Goal: Transaction & Acquisition: Purchase product/service

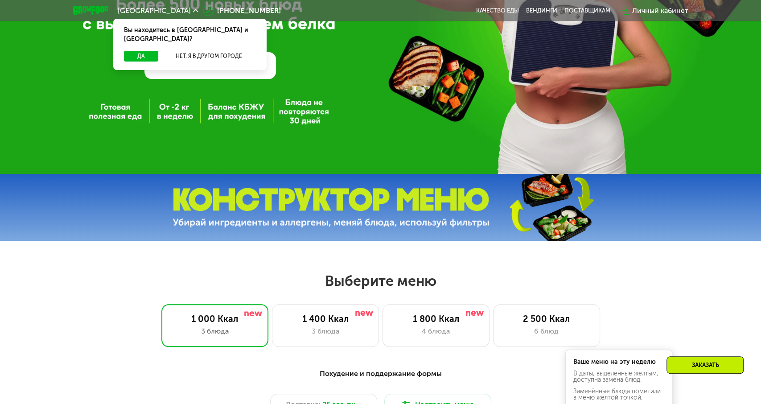
click at [240, 70] on link "ВЫБРАТЬ МЕНЮ" at bounding box center [209, 65] width 131 height 26
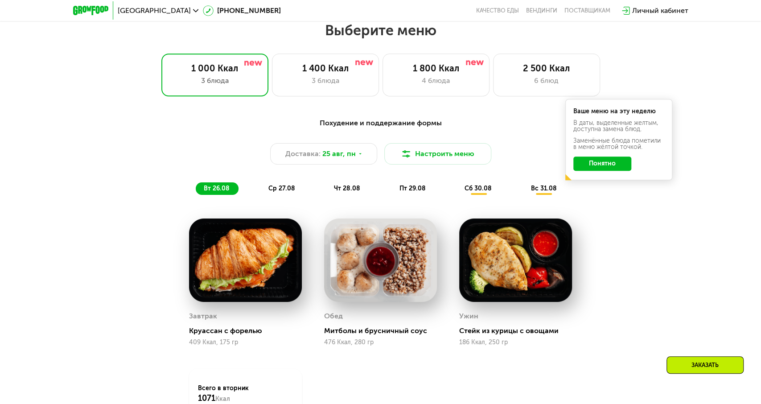
scroll to position [436, 0]
click at [593, 168] on button "Понятно" at bounding box center [602, 163] width 58 height 14
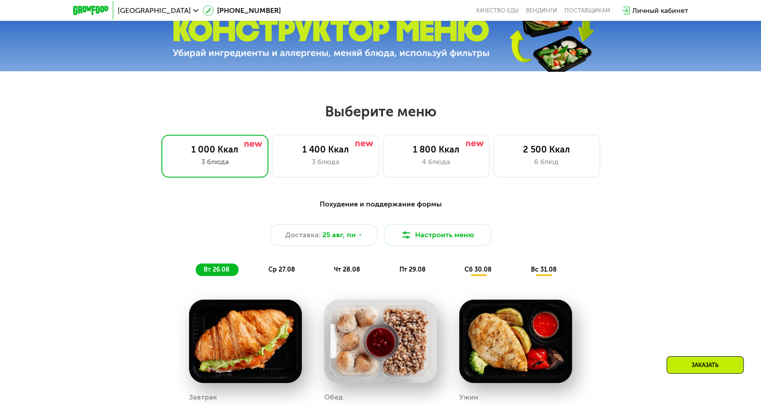
scroll to position [343, 0]
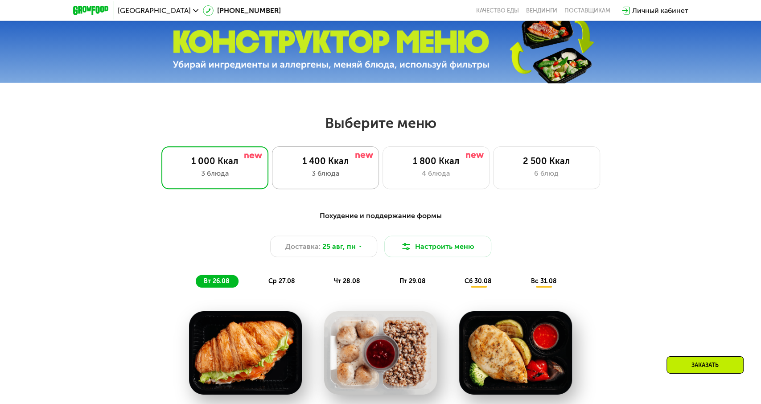
click at [382, 166] on div "1 400 Ккал 3 блюда" at bounding box center [435, 167] width 107 height 43
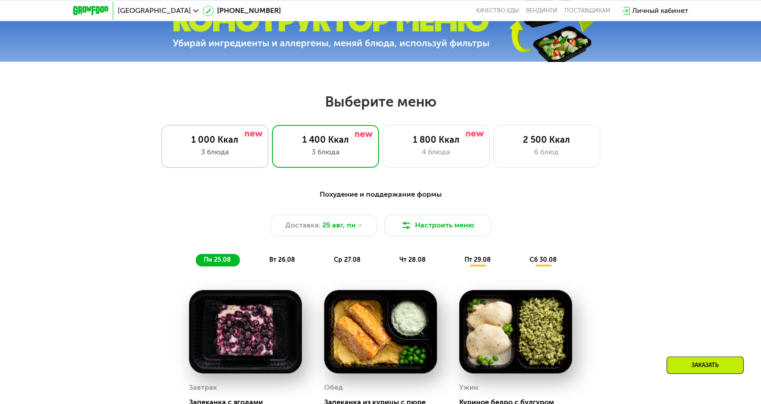
scroll to position [436, 0]
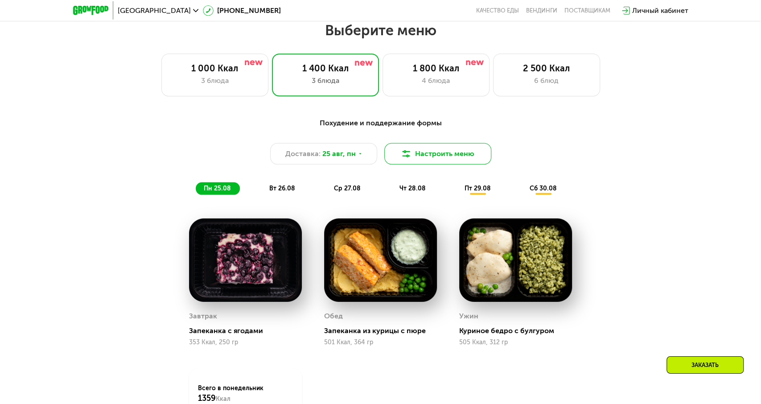
click at [416, 156] on button "Настроить меню" at bounding box center [437, 153] width 107 height 21
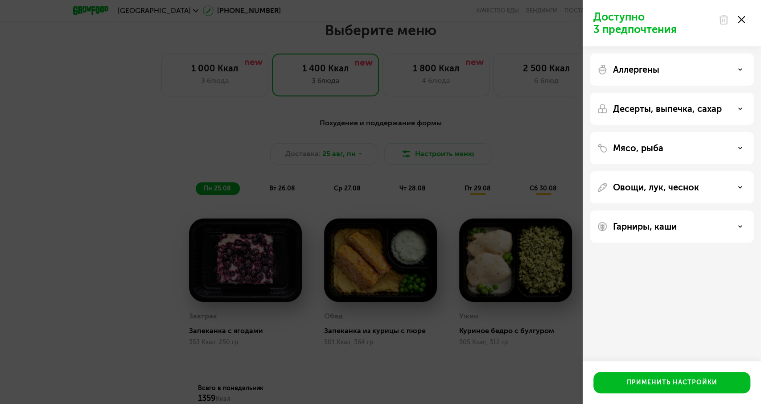
click at [477, 162] on div "Доступно 3 предпочтения Аллергены Десерты, выпечка, сахар Мясо, рыба Овощи, лук…" at bounding box center [380, 202] width 761 height 404
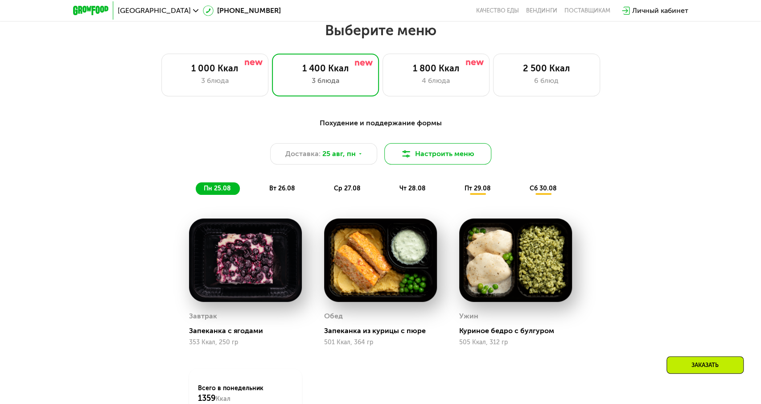
click at [425, 154] on button "Настроить меню" at bounding box center [437, 153] width 107 height 21
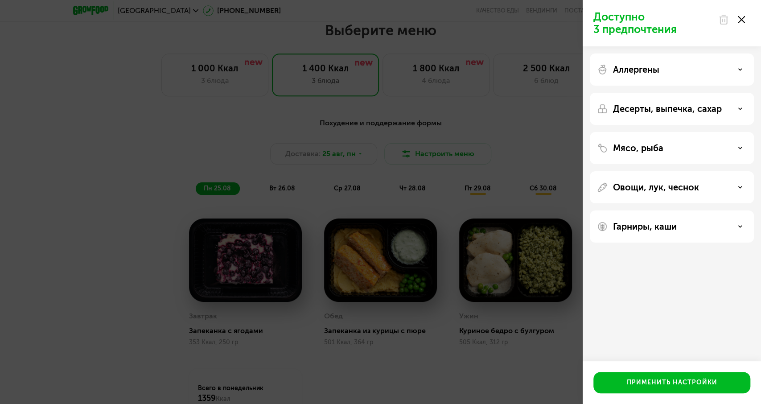
click at [654, 71] on p "Аллергены" at bounding box center [636, 69] width 46 height 11
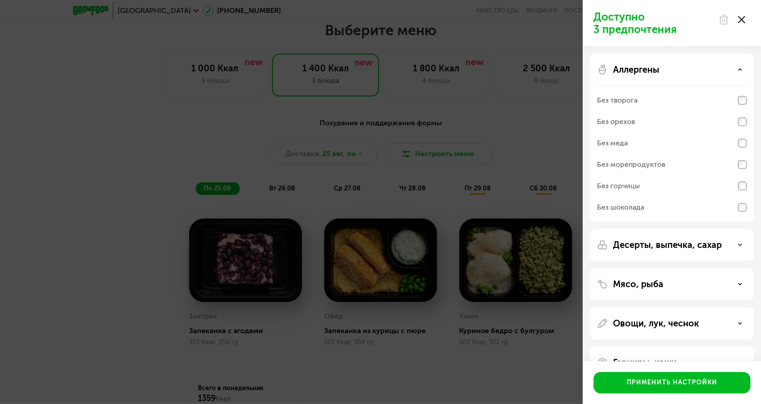
click at [643, 229] on div "Аллергены Без творога Без орехов Без меда Без морепродуктов Без горчицы Без шок…" at bounding box center [672, 245] width 164 height 32
click at [642, 72] on p "Аллергены" at bounding box center [636, 69] width 46 height 11
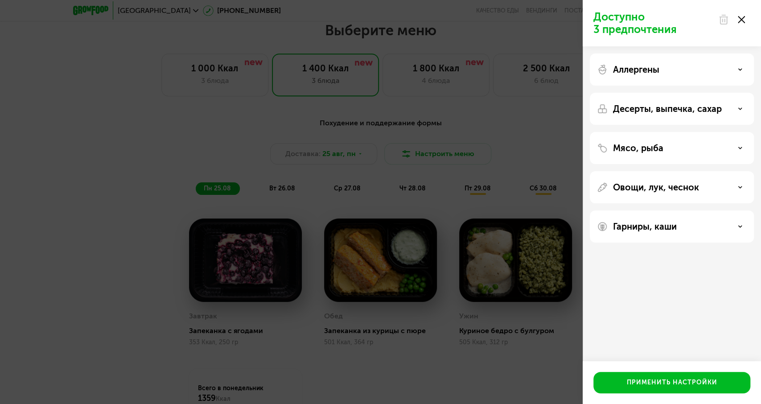
click at [652, 132] on div "Десерты, выпечка, сахар" at bounding box center [672, 148] width 164 height 32
click at [665, 110] on p "Десерты, выпечка, сахар" at bounding box center [667, 108] width 109 height 11
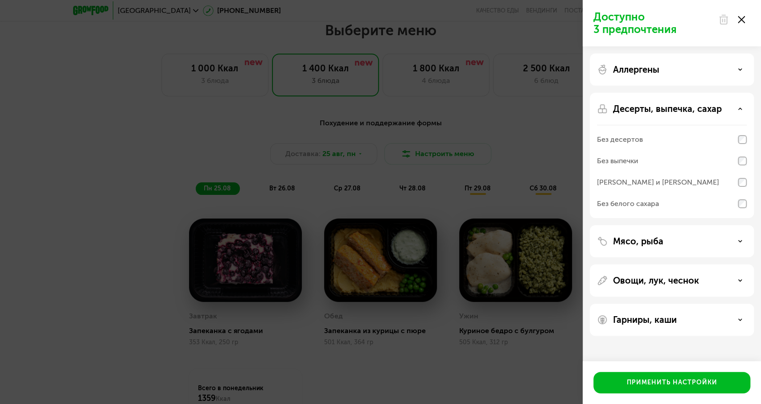
click at [665, 110] on p "Десерты, выпечка, сахар" at bounding box center [667, 108] width 109 height 11
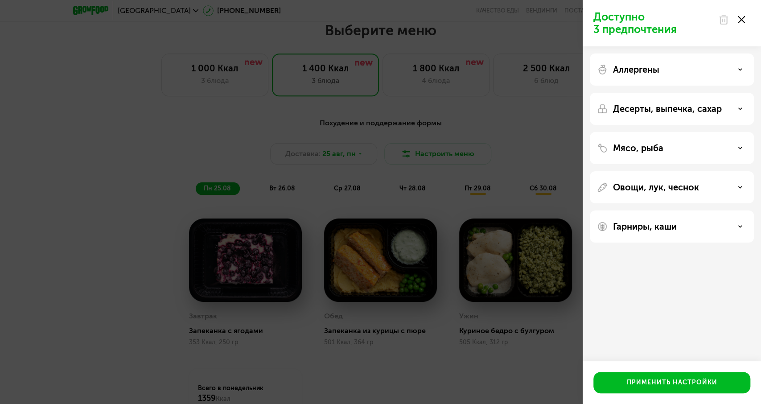
click at [646, 184] on p "Овощи, лук, чеснок" at bounding box center [656, 187] width 86 height 11
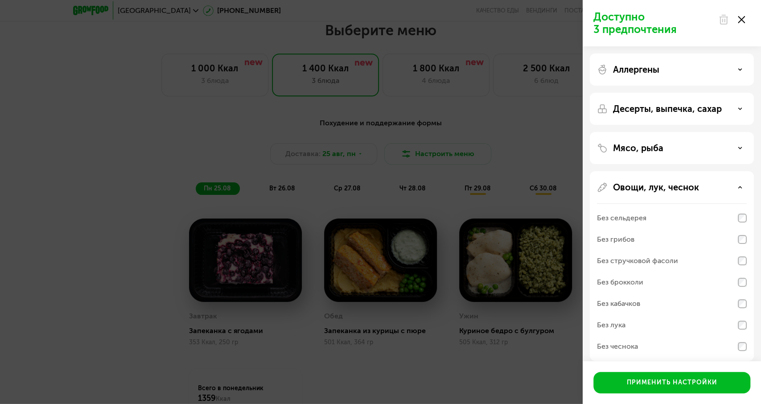
click at [648, 187] on p "Овощи, лук, чеснок" at bounding box center [656, 187] width 86 height 11
click at [649, 148] on p "Мясо, рыба" at bounding box center [638, 148] width 50 height 11
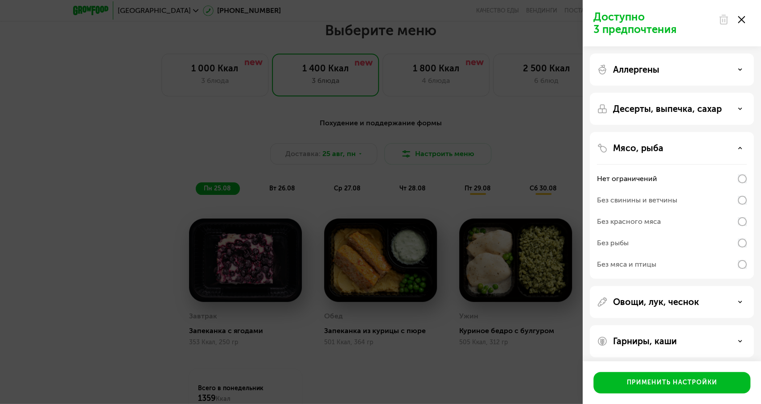
click at [648, 147] on p "Мясо, рыба" at bounding box center [638, 148] width 50 height 11
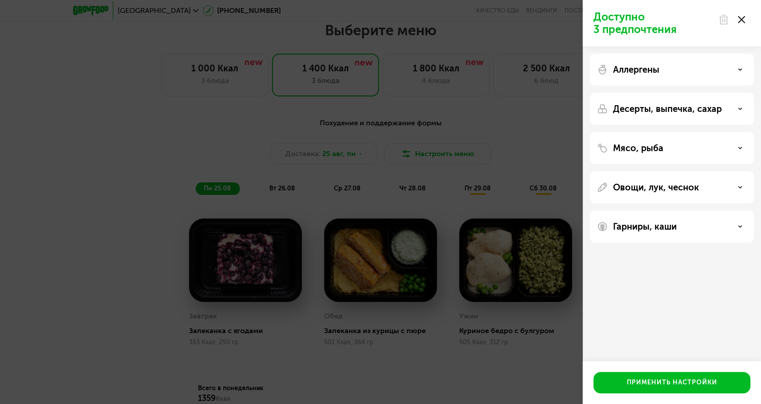
click at [650, 108] on p "Десерты, выпечка, сахар" at bounding box center [667, 108] width 109 height 11
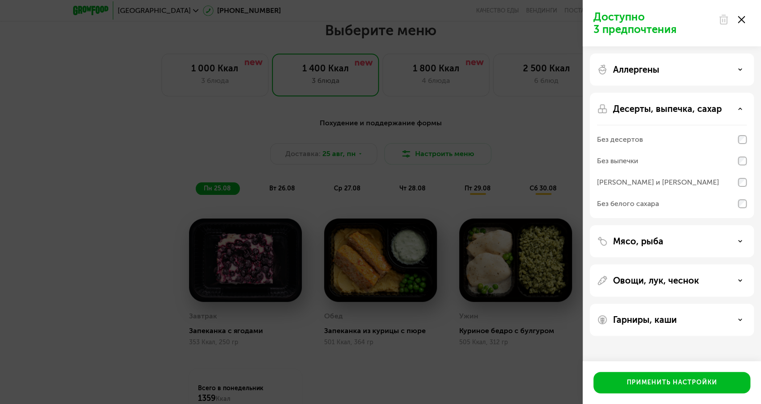
click at [651, 108] on p "Десерты, выпечка, сахар" at bounding box center [667, 108] width 109 height 11
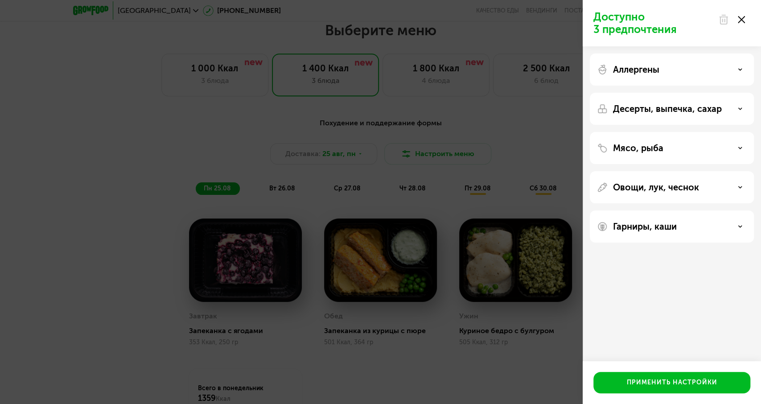
click at [647, 68] on p "Аллергены" at bounding box center [636, 69] width 46 height 11
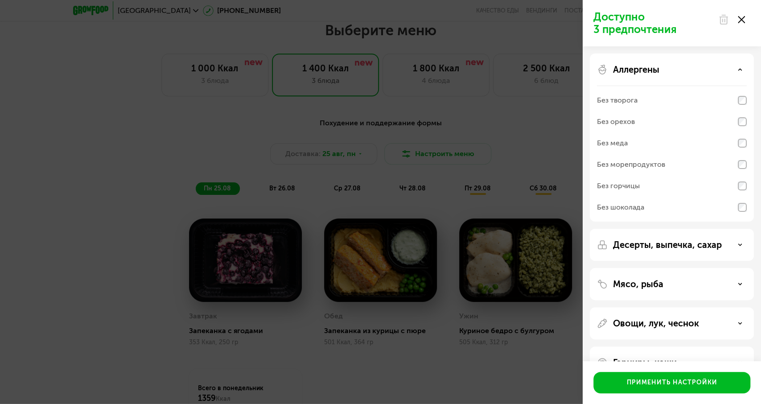
click at [647, 68] on p "Аллергены" at bounding box center [636, 69] width 46 height 11
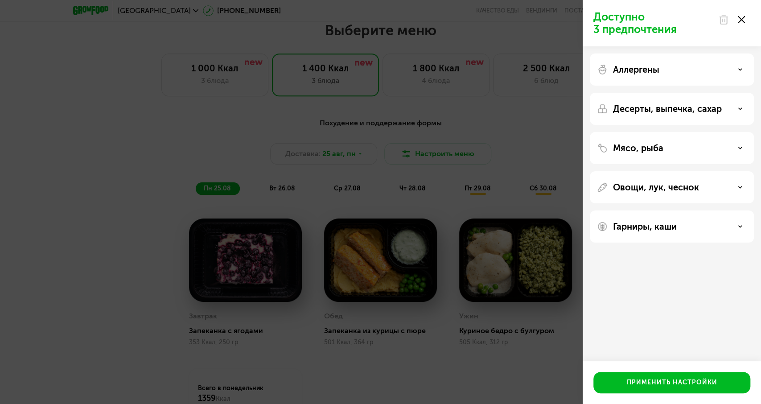
click at [634, 222] on p "Гарниры, каши" at bounding box center [645, 226] width 64 height 11
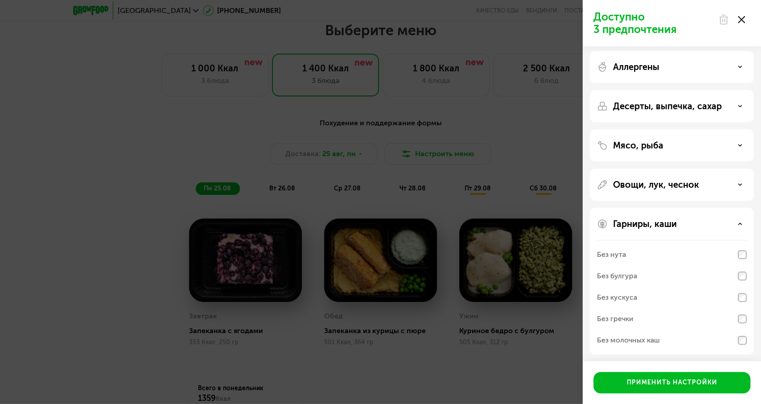
scroll to position [4, 0]
click at [637, 217] on p "Гарниры, каши" at bounding box center [645, 222] width 64 height 11
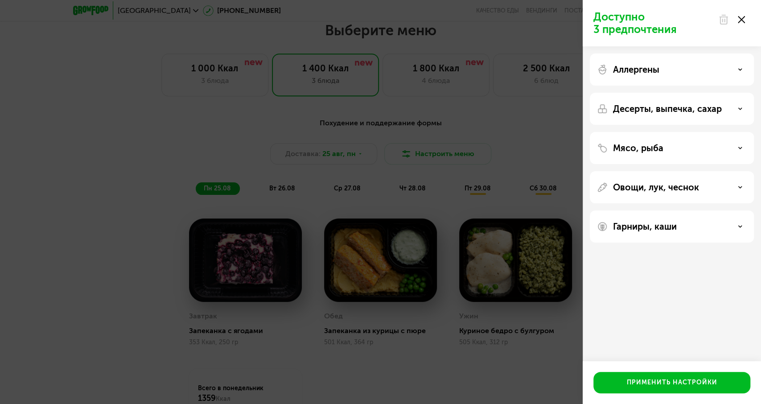
click at [641, 189] on p "Овощи, лук, чеснок" at bounding box center [656, 187] width 86 height 11
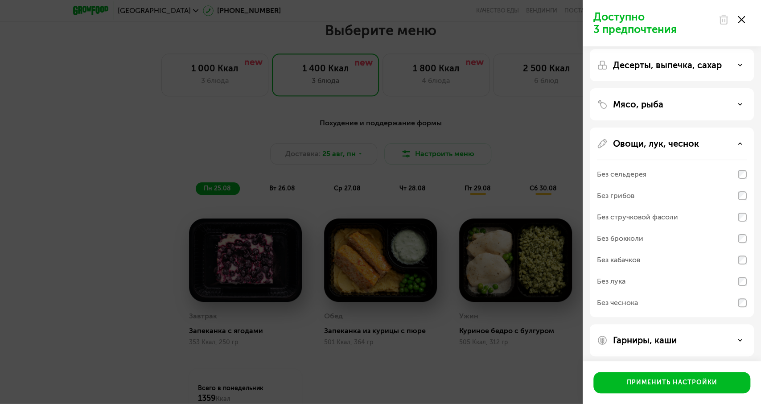
scroll to position [47, 0]
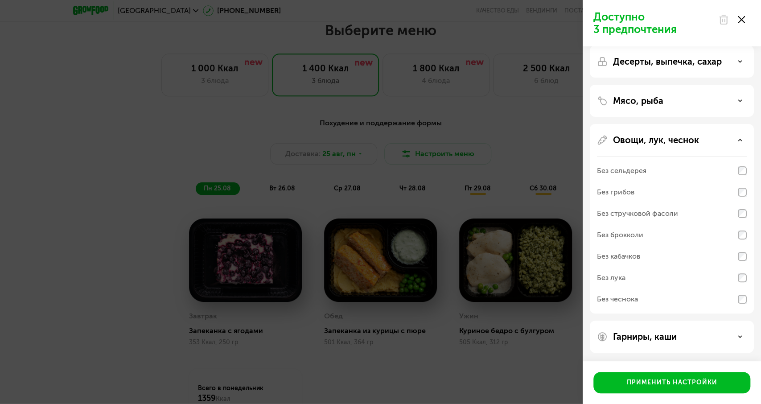
click at [648, 320] on div "Овощи, лук, чеснок Без сельдерея Без грибов Без стручковой фасоли Без брокколи …" at bounding box center [672, 336] width 164 height 32
click at [642, 135] on p "Овощи, лук, чеснок" at bounding box center [656, 140] width 86 height 11
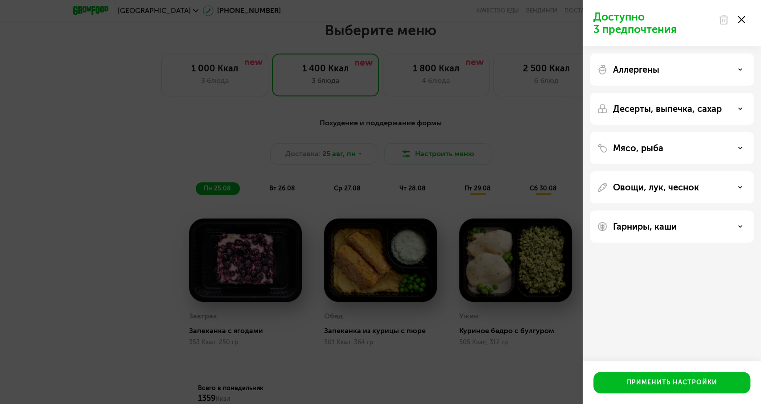
scroll to position [0, 0]
click at [644, 106] on p "Десерты, выпечка, сахар" at bounding box center [667, 108] width 109 height 11
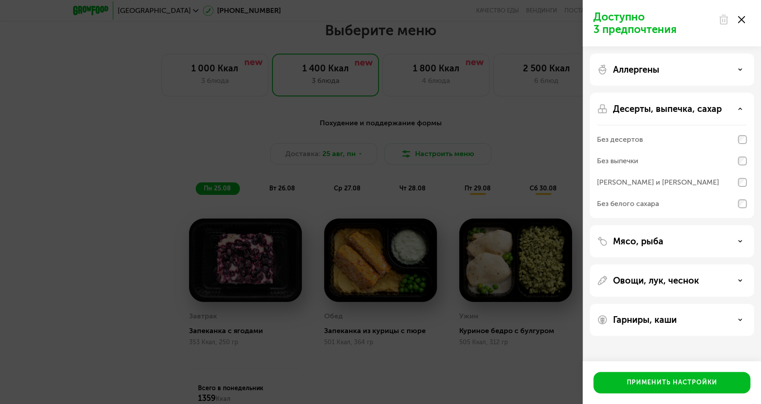
click at [638, 105] on p "Десерты, выпечка, сахар" at bounding box center [667, 108] width 109 height 11
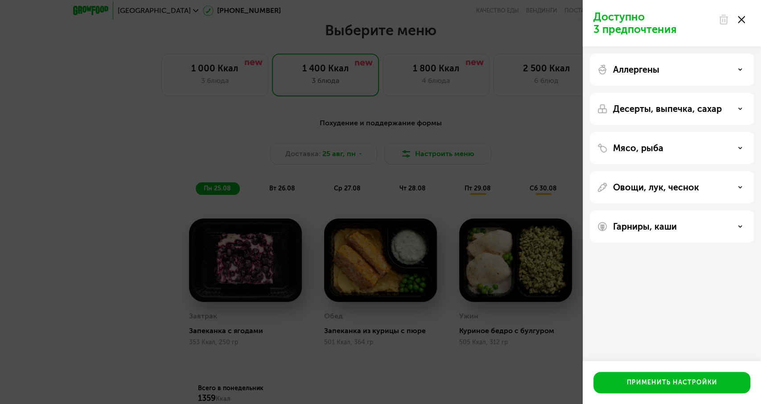
click at [636, 171] on div "Мясо, рыба" at bounding box center [672, 187] width 164 height 32
click at [636, 151] on p "Мясо, рыба" at bounding box center [638, 148] width 50 height 11
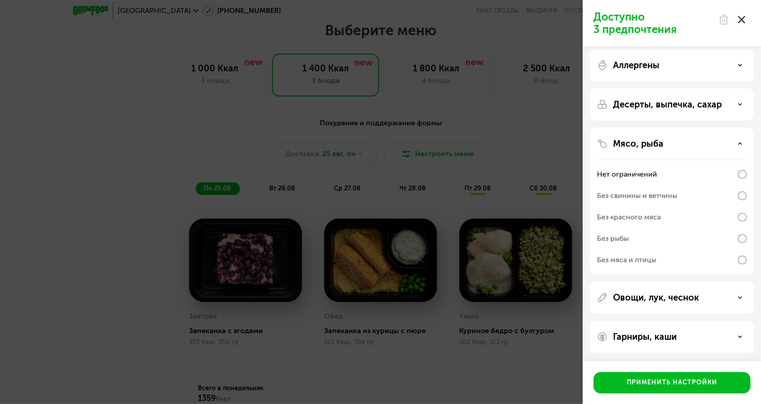
scroll to position [4, 0]
click at [646, 143] on p "Мясо, рыба" at bounding box center [638, 143] width 50 height 11
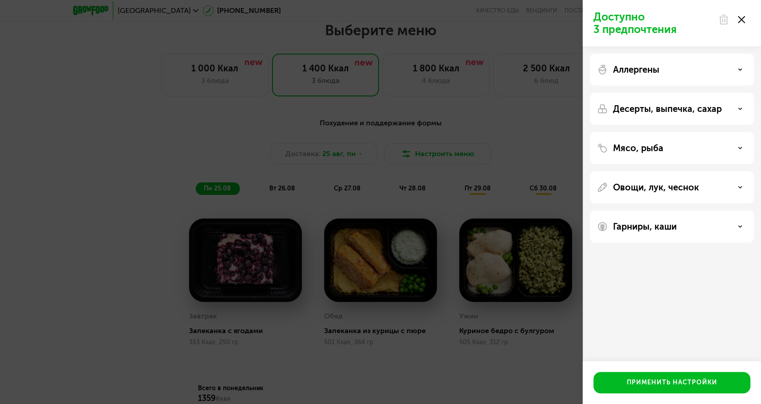
scroll to position [0, 0]
click at [496, 158] on div "Доступно 3 предпочтения Аллергены Десерты, выпечка, сахар Мясо, рыба Овощи, лук…" at bounding box center [380, 202] width 761 height 404
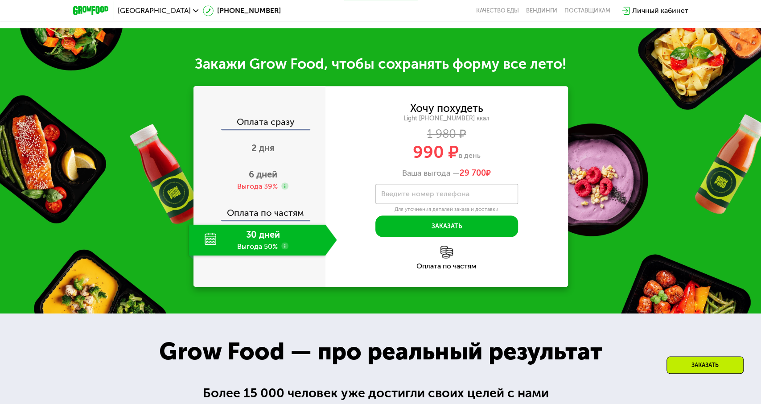
scroll to position [899, 0]
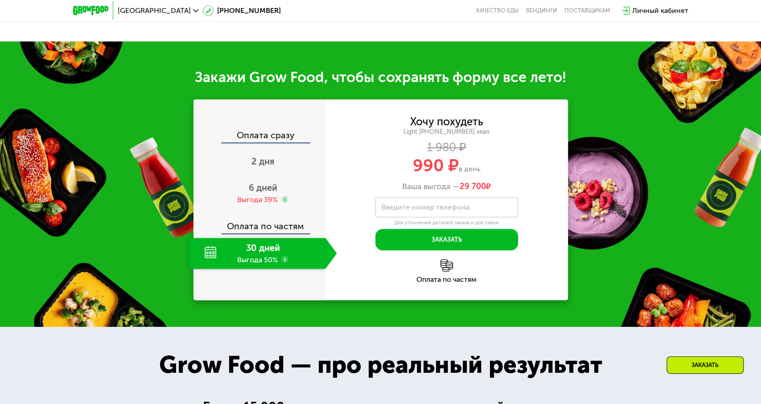
click at [262, 218] on div "Оплата по частям" at bounding box center [259, 223] width 131 height 21
click at [283, 166] on div "2 дня" at bounding box center [263, 162] width 148 height 31
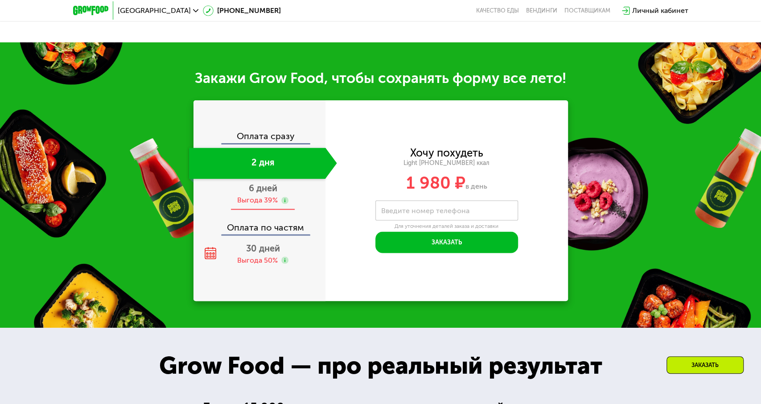
click at [264, 195] on div "Выгода 39%" at bounding box center [257, 200] width 41 height 10
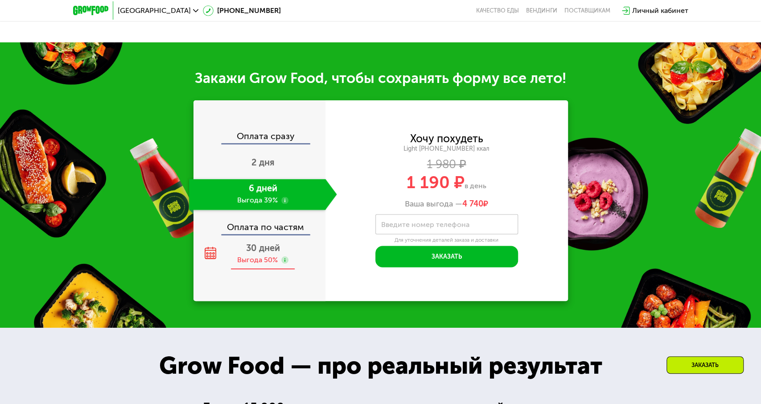
click at [262, 238] on div "30 дней Выгода 50%" at bounding box center [263, 253] width 148 height 31
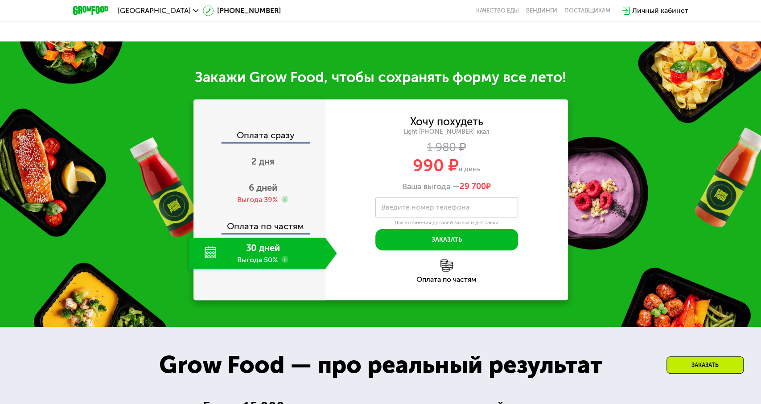
click at [451, 205] on label "Введите номер телефона" at bounding box center [425, 207] width 88 height 5
click at [451, 204] on input "Введите номер телефона" at bounding box center [446, 207] width 143 height 20
click at [533, 211] on div "Хочу похудеть Light [PHONE_NUMBER] ккал 1 980 ₽ 990 ₽ в день Ваша выгода — 29 7…" at bounding box center [446, 183] width 242 height 133
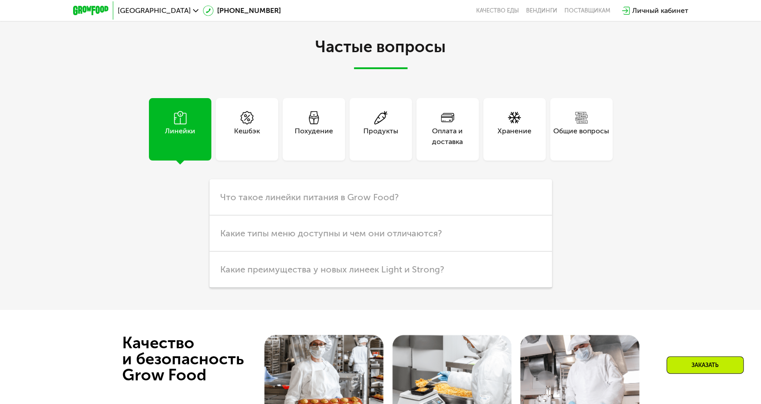
scroll to position [2429, 0]
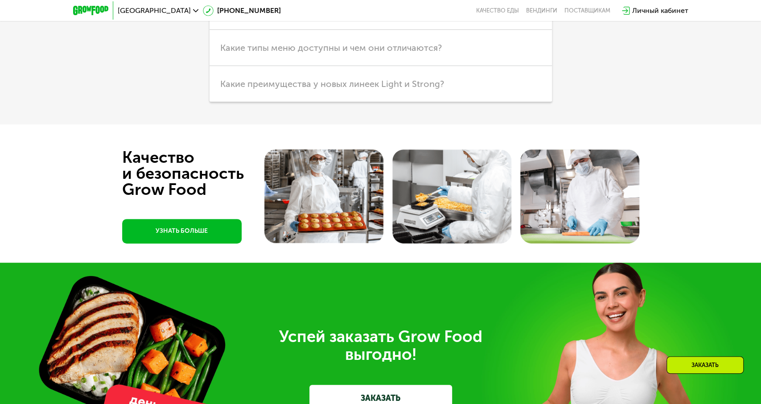
drag, startPoint x: 754, startPoint y: 303, endPoint x: 754, endPoint y: 308, distance: 5.4
click at [754, 304] on div "Успей заказать Grow Food выгодно! ЗАКАЗАТЬ" at bounding box center [380, 370] width 761 height 214
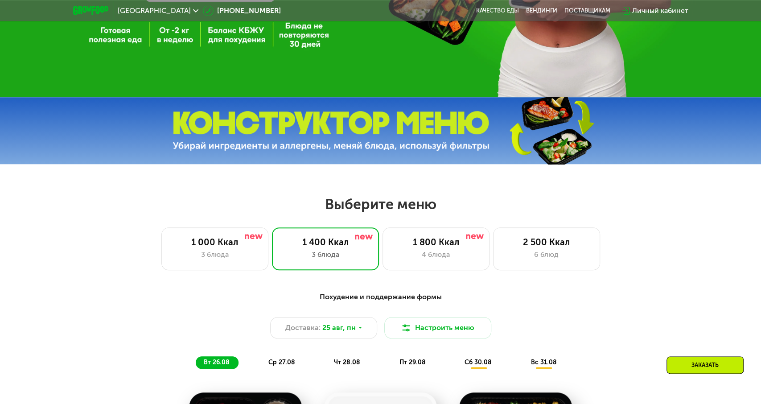
scroll to position [269, 0]
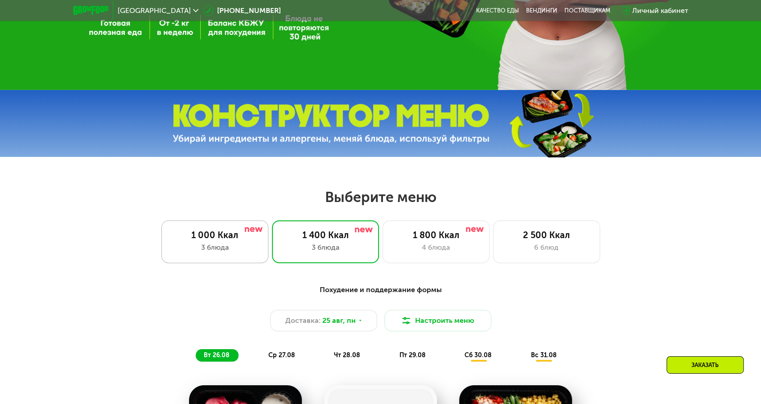
click at [223, 239] on div "1 000 Ккал" at bounding box center [215, 235] width 88 height 11
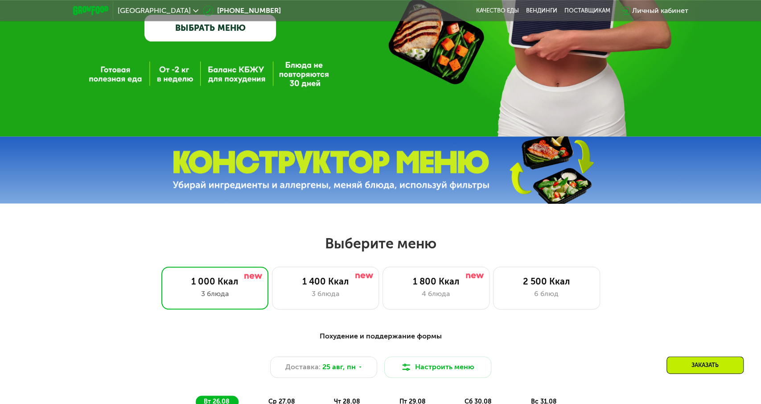
scroll to position [223, 0]
drag, startPoint x: 311, startPoint y: 246, endPoint x: 463, endPoint y: 242, distance: 151.6
click at [463, 242] on h2 "Выберите меню" at bounding box center [381, 243] width 704 height 18
click at [461, 242] on h2 "Выберите меню" at bounding box center [381, 243] width 704 height 18
drag, startPoint x: 289, startPoint y: 239, endPoint x: 465, endPoint y: 250, distance: 176.9
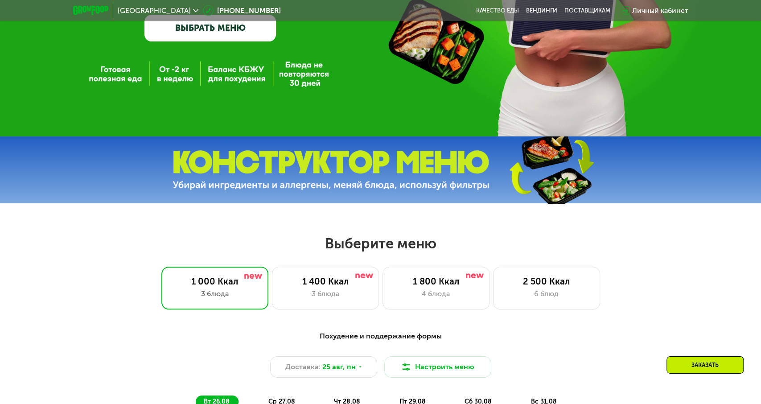
click at [465, 250] on h2 "Выберите меню" at bounding box center [381, 243] width 704 height 18
click at [382, 286] on div "1 400 Ккал 3 блюда" at bounding box center [435, 288] width 107 height 43
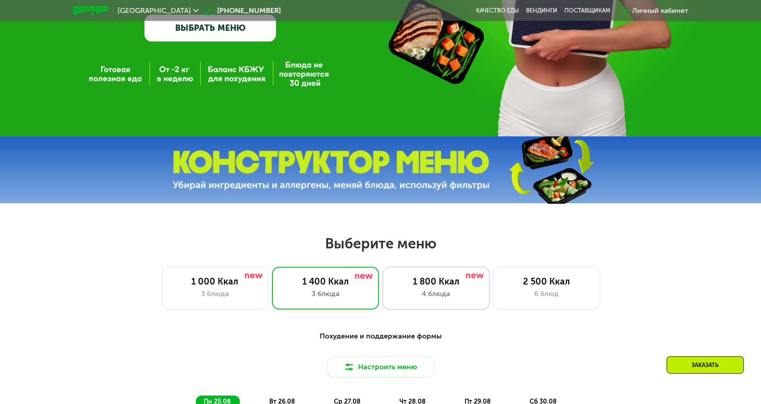
click at [410, 281] on div "1 800 Ккал" at bounding box center [436, 281] width 88 height 11
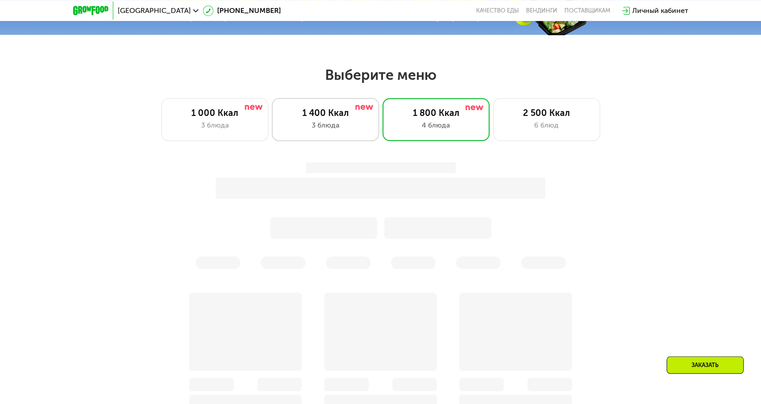
scroll to position [362, 0]
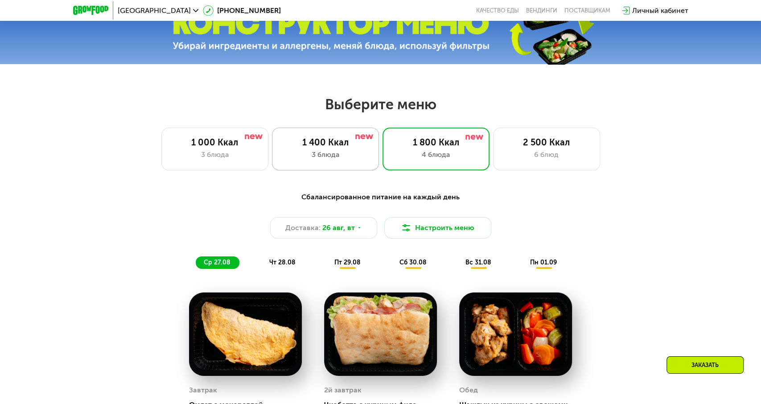
click at [331, 143] on div "1 400 Ккал" at bounding box center [325, 142] width 88 height 11
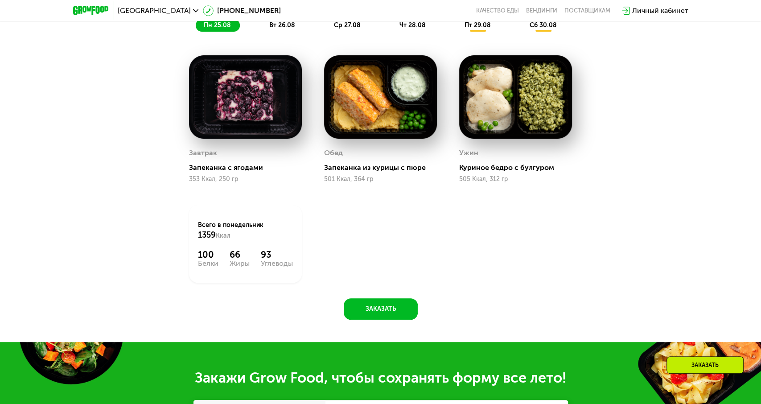
scroll to position [594, 0]
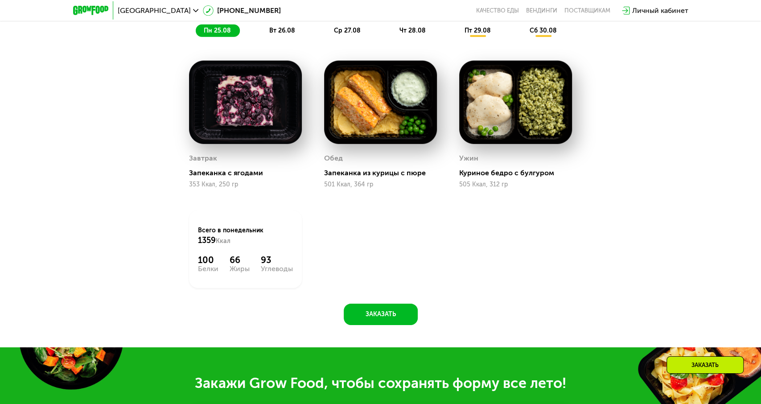
drag, startPoint x: 190, startPoint y: 247, endPoint x: 295, endPoint y: 278, distance: 109.3
click at [295, 279] on div "Всего в [DATE] 1359 Ккал 100 Белки 66 Жиры 93 Углеводы" at bounding box center [245, 249] width 113 height 78
click at [295, 278] on div "Всего в [DATE] 1359 Ккал 100 Белки 66 Жиры 93 Углеводы" at bounding box center [245, 249] width 113 height 78
drag, startPoint x: 200, startPoint y: 257, endPoint x: 291, endPoint y: 274, distance: 92.4
click at [291, 274] on div "Всего в [DATE] 1359 Ккал 100 Белки 66 Жиры 93 Углеводы" at bounding box center [245, 249] width 113 height 78
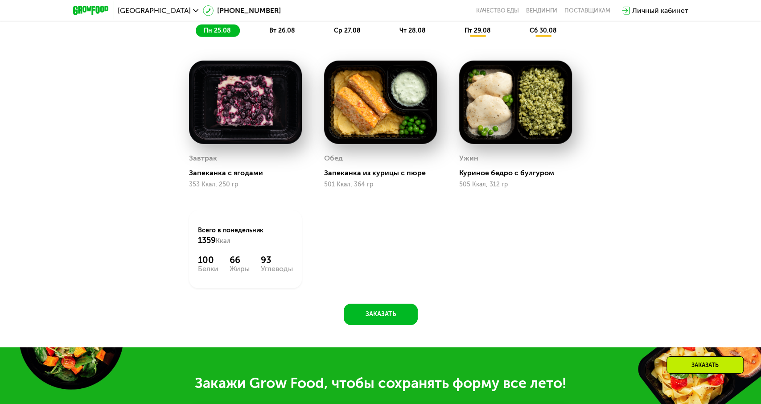
click at [291, 274] on div "Всего в [DATE] 1359 Ккал 100 Белки 66 Жиры 93 Углеводы" at bounding box center [245, 249] width 113 height 78
drag, startPoint x: 226, startPoint y: 265, endPoint x: 284, endPoint y: 272, distance: 58.8
click at [284, 272] on div "Всего в [DATE] 1359 Ккал 100 Белки 66 Жиры 93 Углеводы" at bounding box center [245, 249] width 135 height 100
click at [284, 272] on div "Углеводы" at bounding box center [277, 268] width 32 height 7
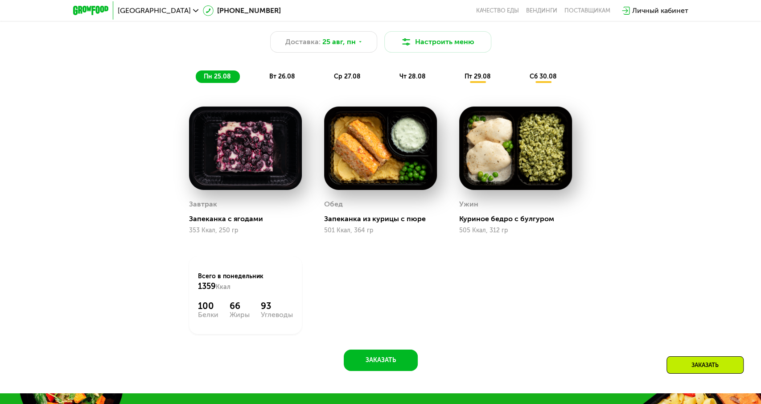
scroll to position [547, 0]
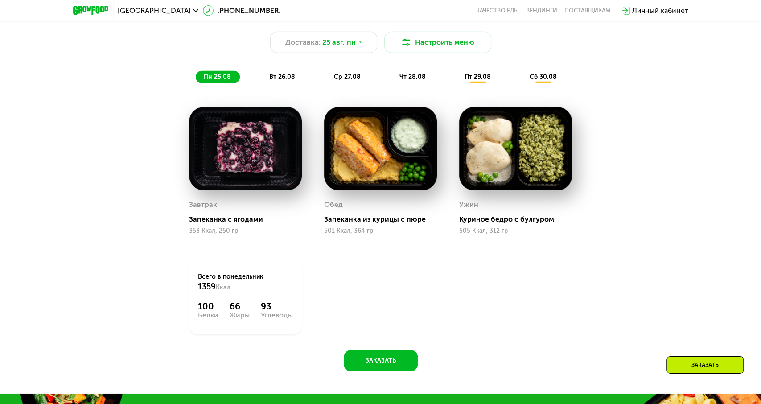
click at [286, 75] on span "вт 26.08" at bounding box center [282, 77] width 26 height 8
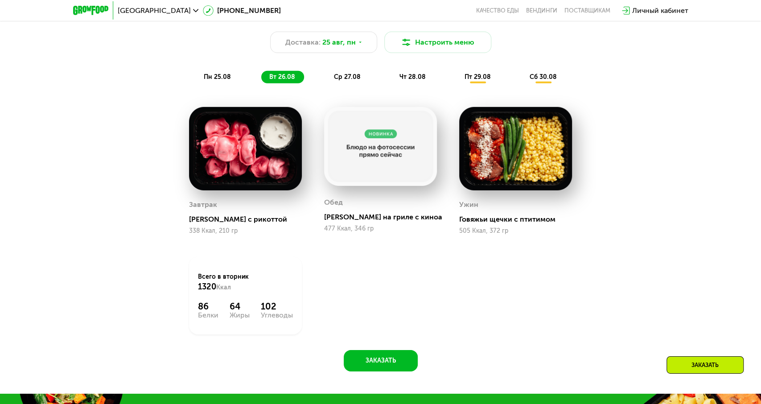
click at [352, 78] on span "ср 27.08" at bounding box center [347, 77] width 27 height 8
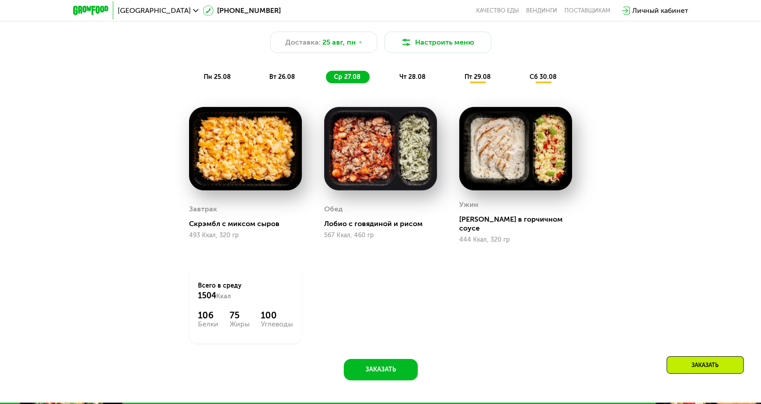
click at [421, 74] on span "чт 28.08" at bounding box center [412, 77] width 26 height 8
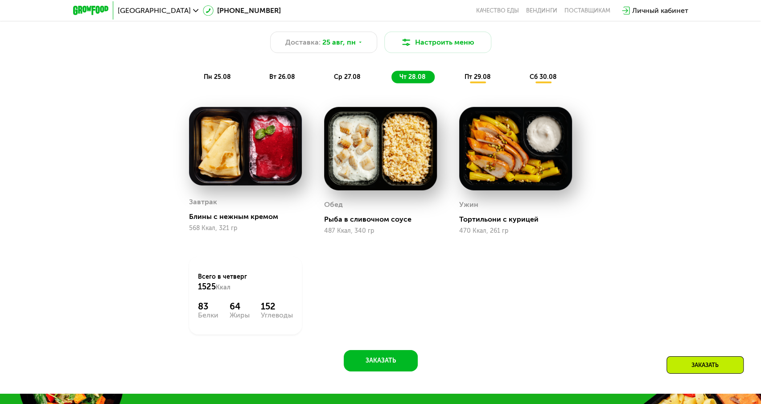
click at [469, 75] on span "пт 29.08" at bounding box center [477, 77] width 26 height 8
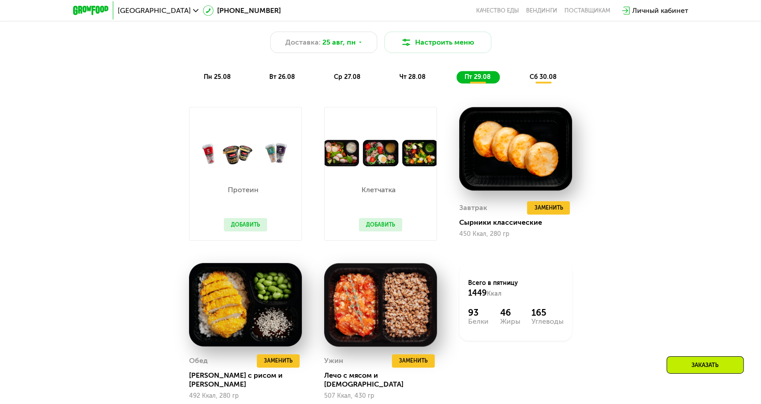
click at [249, 226] on button "Добавить" at bounding box center [245, 224] width 43 height 13
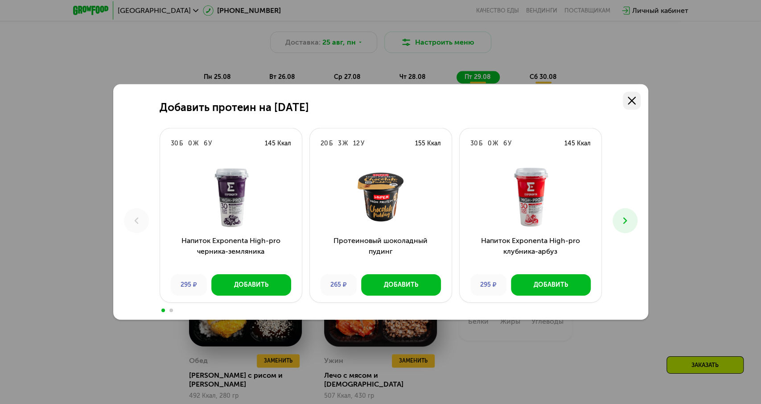
click at [629, 103] on use at bounding box center [632, 101] width 8 height 8
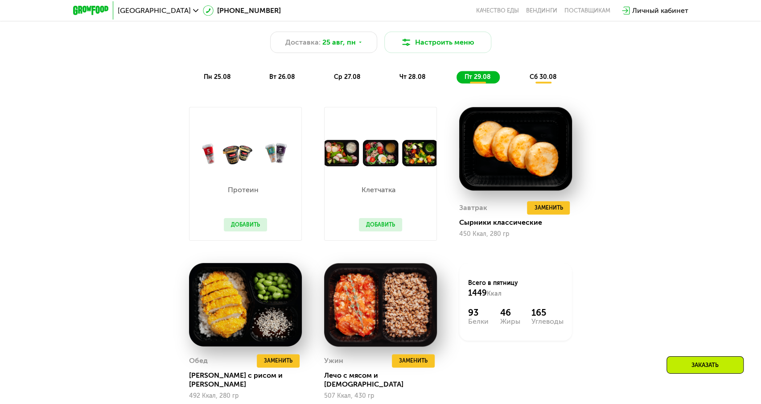
click at [542, 82] on div "сб 30.08" at bounding box center [543, 77] width 44 height 12
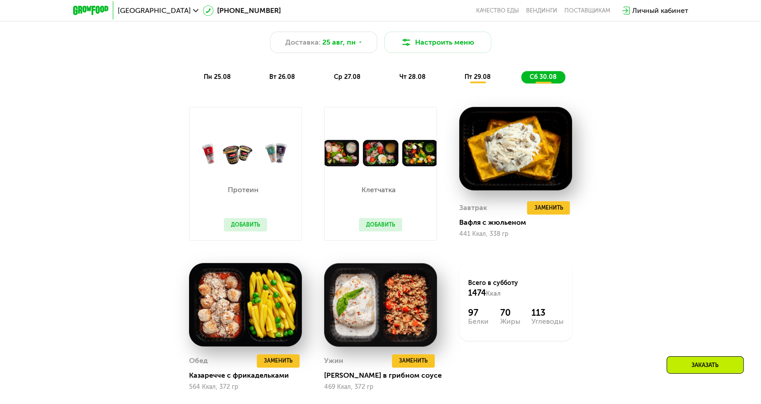
click at [470, 77] on span "пт 29.08" at bounding box center [477, 77] width 26 height 8
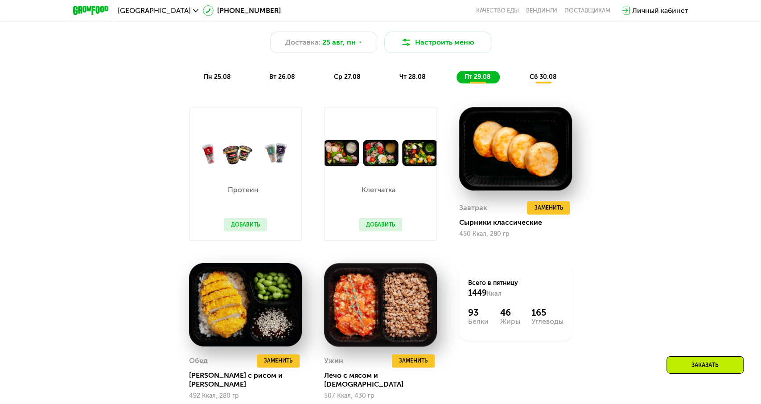
click at [418, 77] on span "чт 28.08" at bounding box center [412, 77] width 26 height 8
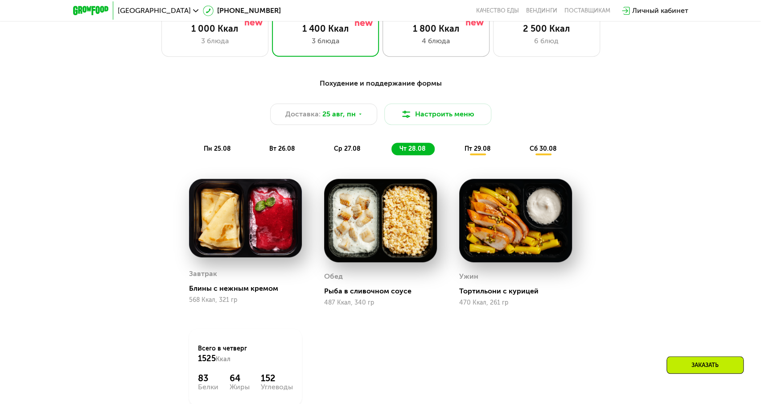
scroll to position [316, 0]
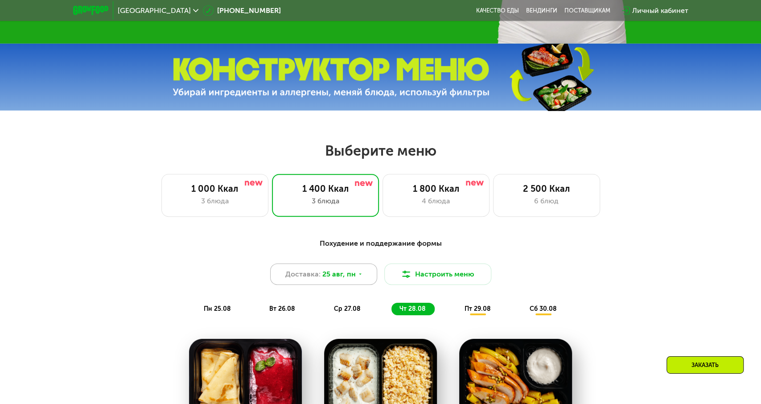
click at [341, 277] on span "25 авг, пн" at bounding box center [338, 274] width 33 height 11
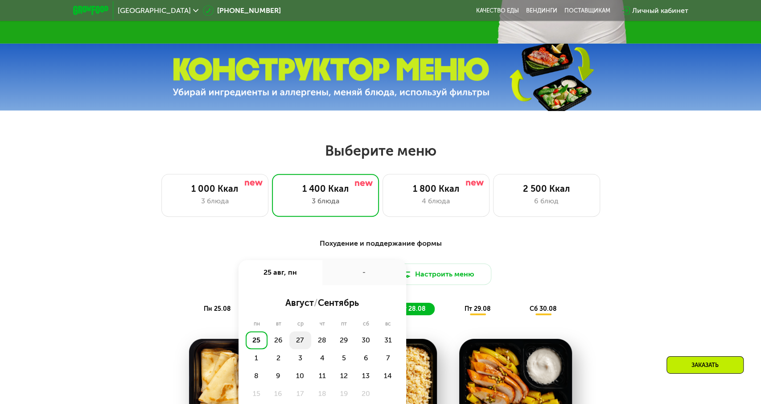
click at [311, 341] on div "27" at bounding box center [322, 340] width 22 height 18
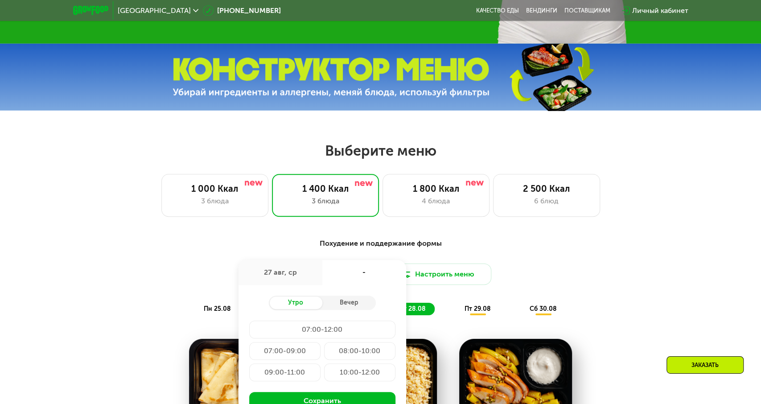
click at [178, 255] on div "Похудение и поддержание формы Доставка: [DATE] авг, ср - Утро Вечер 07:00-12:00…" at bounding box center [381, 276] width 528 height 77
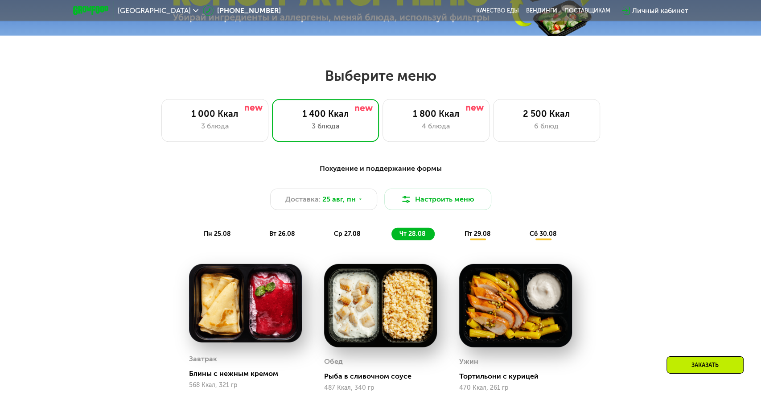
scroll to position [408, 0]
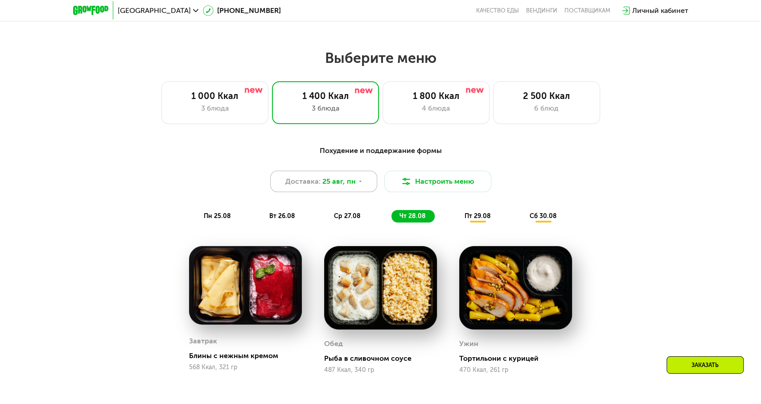
click at [312, 190] on div "Доставка: [DATE]" at bounding box center [323, 181] width 107 height 21
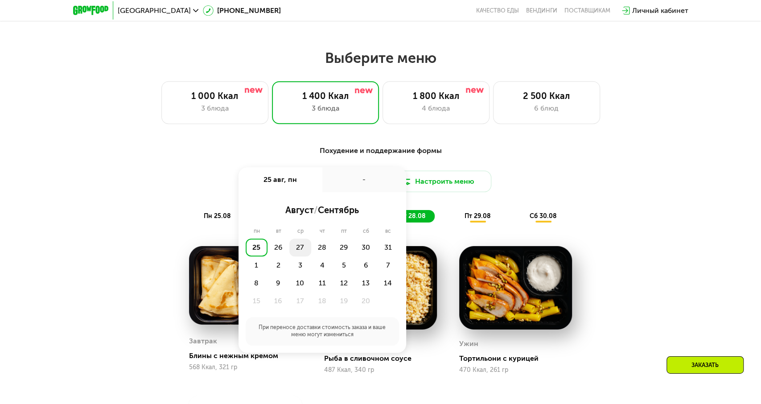
click at [311, 249] on div "27" at bounding box center [322, 247] width 22 height 18
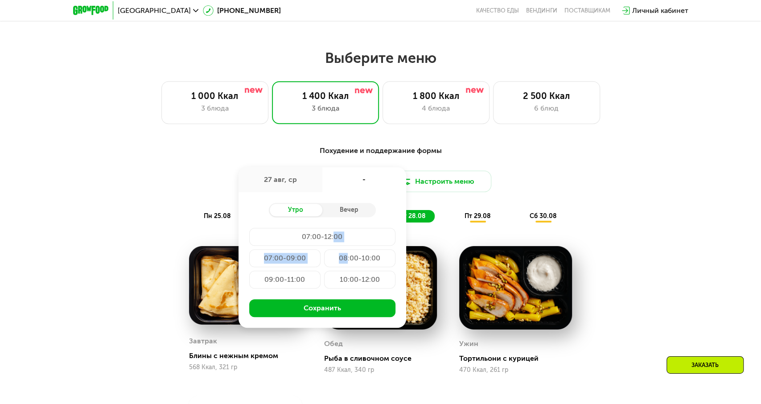
drag, startPoint x: 346, startPoint y: 257, endPoint x: 334, endPoint y: 239, distance: 21.5
click at [334, 240] on div "07:00-12:00 07:00-09:00 08:00-10:00 09:00-11:00 10:00-12:00" at bounding box center [322, 260] width 146 height 64
click at [320, 271] on div "08:00-10:00" at bounding box center [284, 280] width 71 height 18
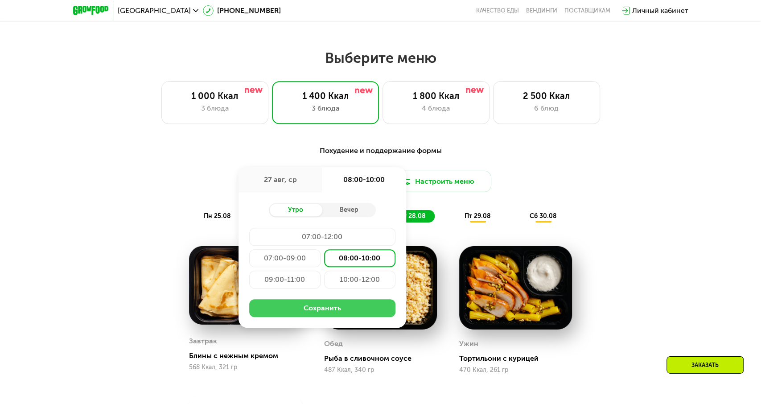
click at [311, 308] on button "Сохранить" at bounding box center [322, 308] width 146 height 18
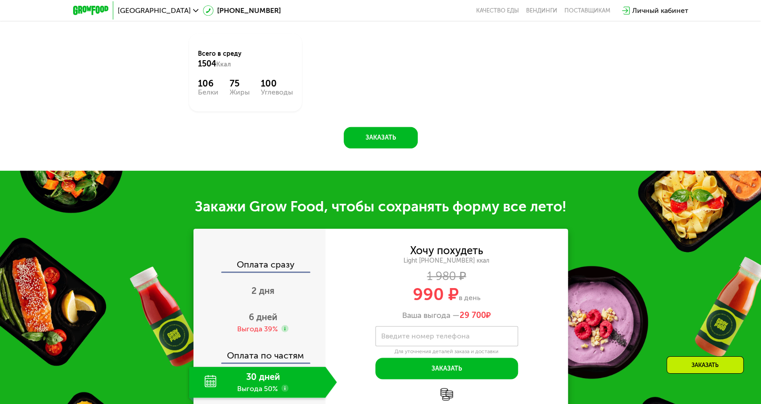
scroll to position [964, 0]
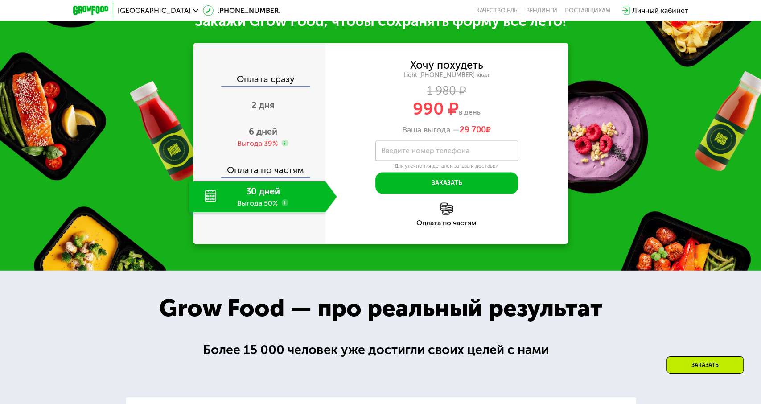
click at [406, 148] on label "Введите номер телефона" at bounding box center [425, 150] width 88 height 5
click at [406, 141] on input "Введите номер телефона" at bounding box center [446, 151] width 143 height 20
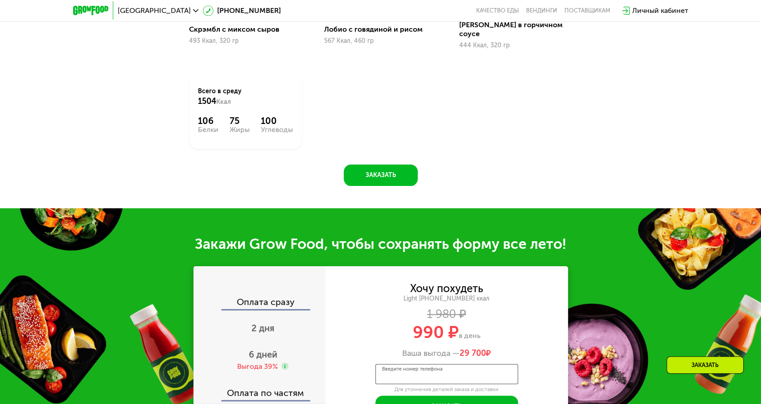
scroll to position [927, 0]
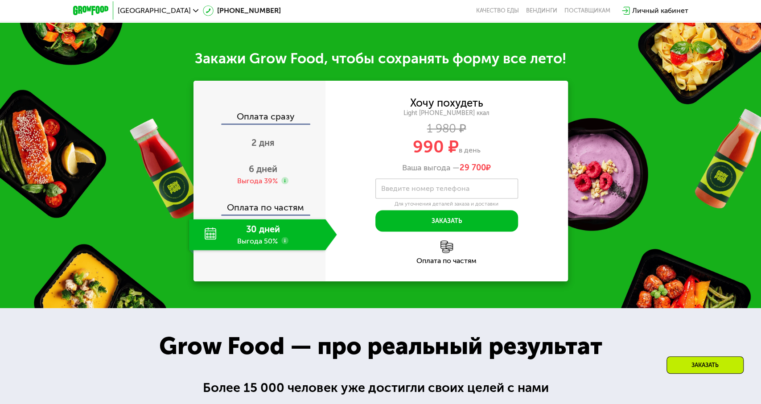
click at [283, 203] on div "Оплата по частям" at bounding box center [259, 204] width 131 height 21
click at [281, 197] on div "Оплата по частям" at bounding box center [259, 204] width 131 height 21
click at [256, 194] on div "Оплата по частям" at bounding box center [259, 204] width 131 height 21
click at [261, 176] on div "Выгода 39%" at bounding box center [257, 181] width 41 height 10
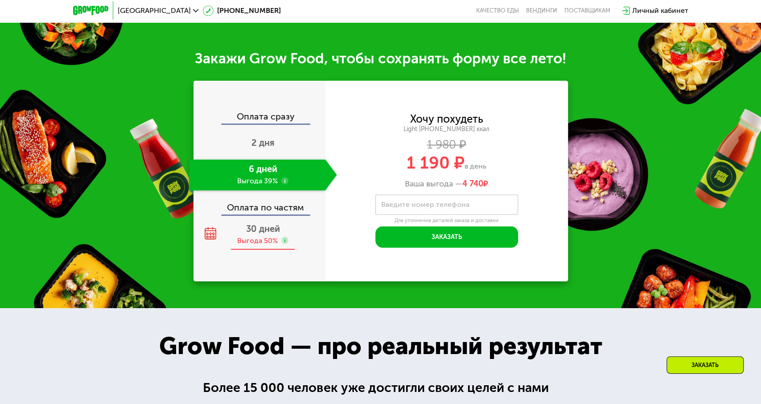
drag, startPoint x: 266, startPoint y: 207, endPoint x: 266, endPoint y: 213, distance: 5.8
click at [266, 208] on div "Оплата сразу 2 дня 6 дней Выгода 39% Оплата по частям 30 дней Выгода 50%" at bounding box center [259, 181] width 132 height 138
click at [265, 223] on span "30 дней" at bounding box center [263, 228] width 34 height 11
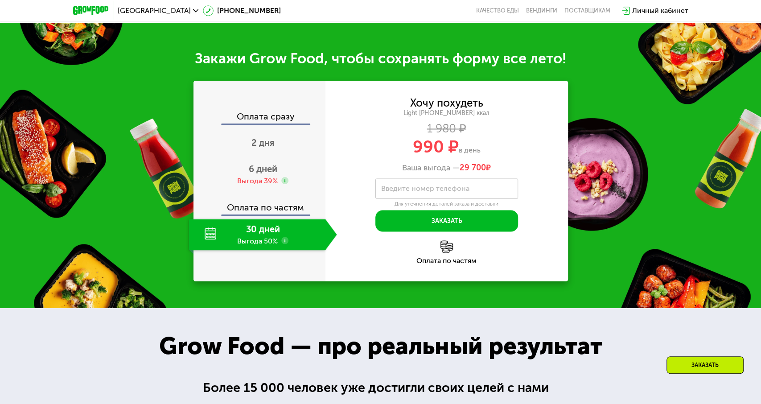
drag, startPoint x: 209, startPoint y: 191, endPoint x: 323, endPoint y: 256, distance: 130.7
click at [319, 253] on div "Оплата сразу 2 дня 6 дней Выгода 39% Оплата по частям 30 дней Выгода 50%" at bounding box center [259, 181] width 132 height 201
click at [326, 258] on div "Хочу похудеть Light [PHONE_NUMBER] ккал 1 980 ₽ 990 ₽ в день Ваша выгода — 29 7…" at bounding box center [446, 181] width 242 height 201
drag, startPoint x: 205, startPoint y: 187, endPoint x: 318, endPoint y: 242, distance: 125.2
click at [318, 242] on div "Оплата сразу 2 дня 6 дней Выгода 39% Оплата по частям 30 дней Выгода 50%" at bounding box center [259, 181] width 132 height 201
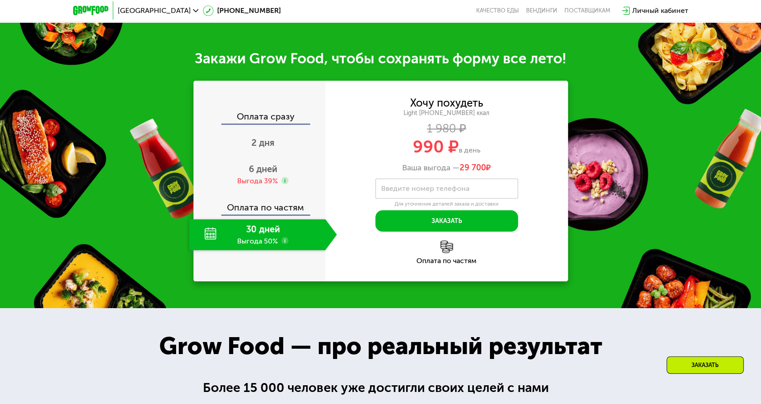
click at [285, 237] on use at bounding box center [284, 240] width 7 height 7
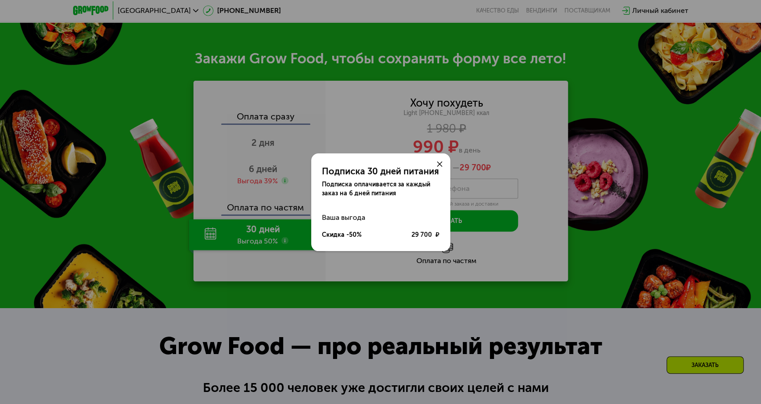
click at [439, 163] on icon at bounding box center [439, 163] width 5 height 5
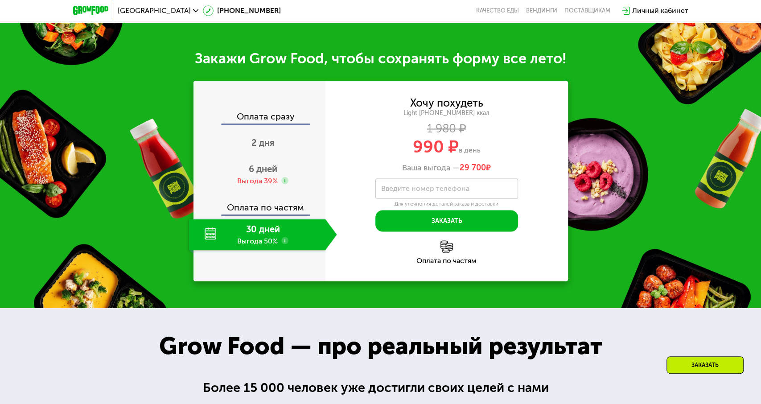
click at [209, 224] on div "30 дней Выгода 50%" at bounding box center [257, 234] width 136 height 31
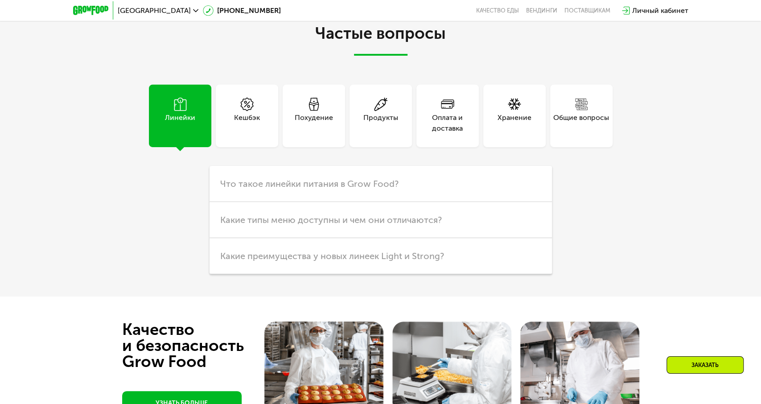
scroll to position [2271, 0]
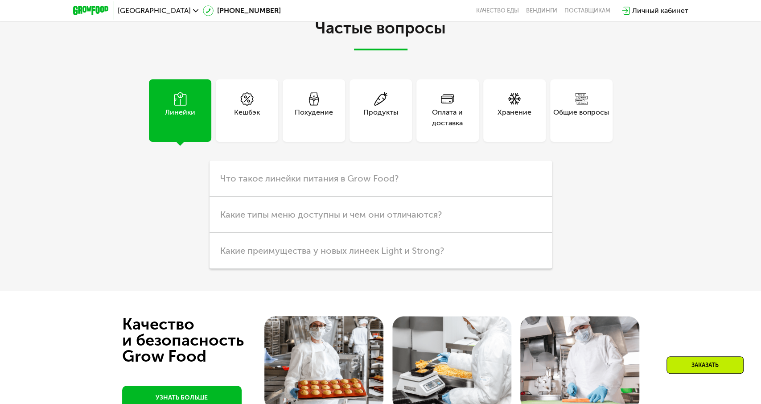
click at [312, 107] on div "Похудение" at bounding box center [314, 117] width 38 height 21
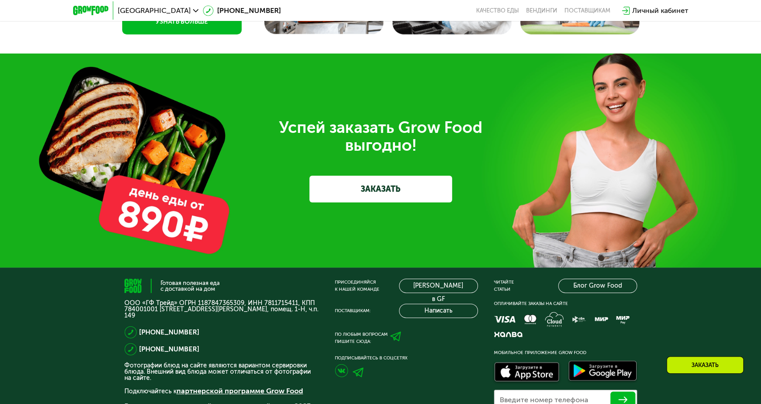
scroll to position [2896, 0]
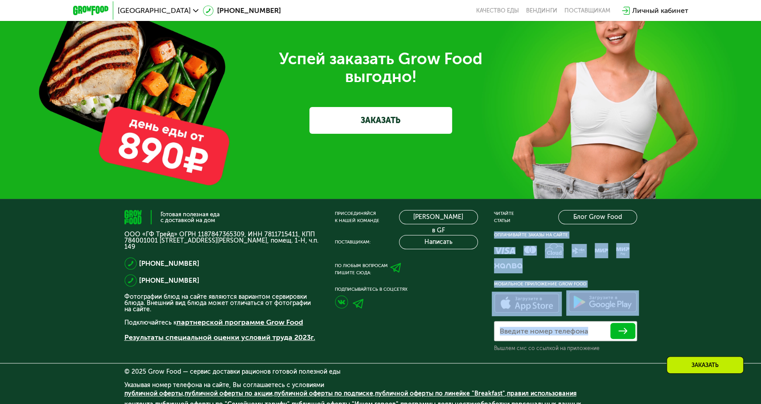
drag, startPoint x: 751, startPoint y: 378, endPoint x: 751, endPoint y: 225, distance: 152.9
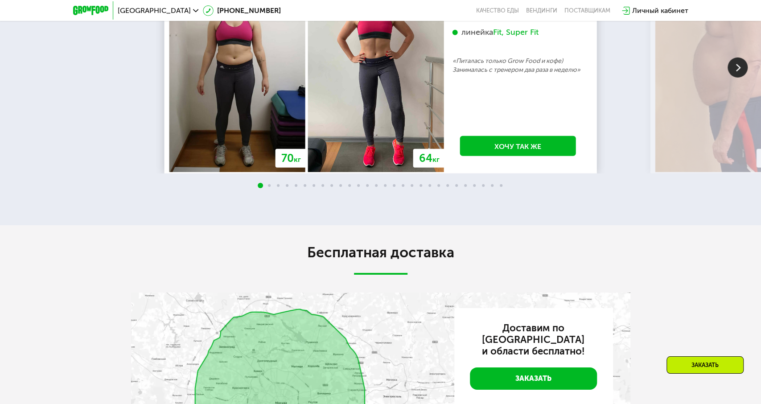
scroll to position [1766, 0]
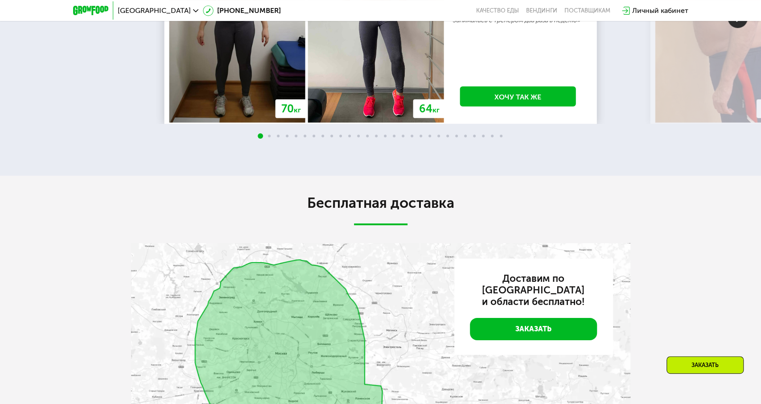
click at [679, 188] on div "Бесплатная доставка Доставим по [GEOGRAPHIC_DATA] и области бесплатно! Заказать" at bounding box center [380, 341] width 761 height 330
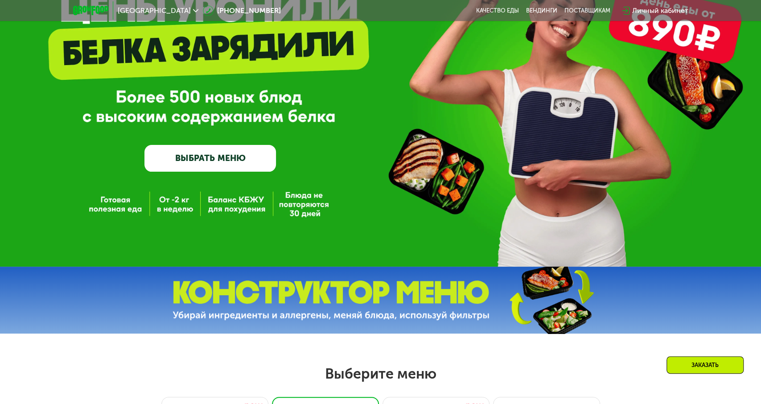
scroll to position [0, 0]
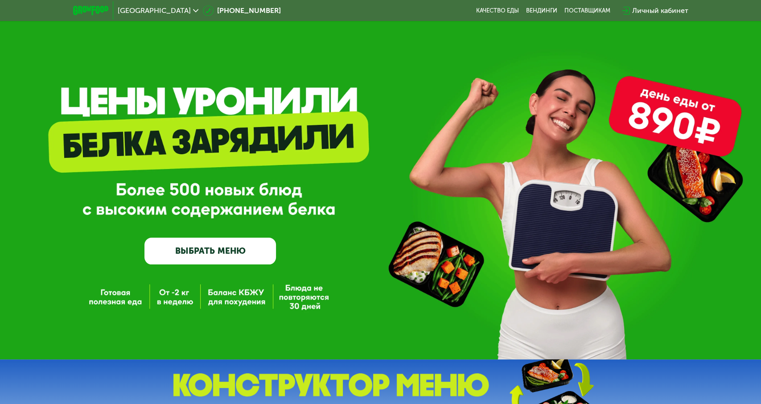
click at [647, 14] on div "Личный кабинет" at bounding box center [660, 10] width 56 height 11
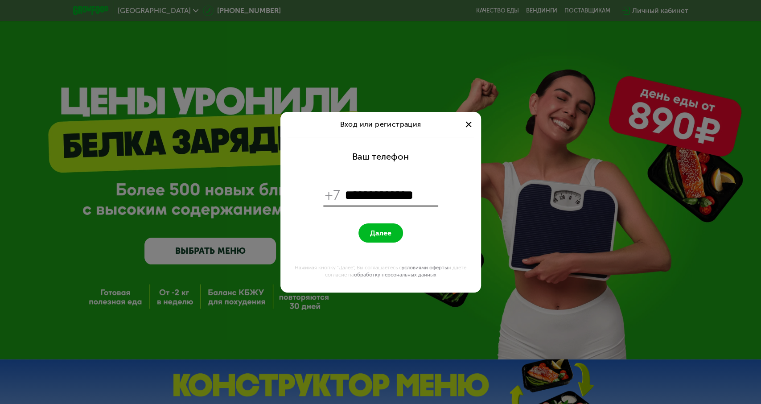
type input "**********"
click at [462, 123] on div "Вход или регистрация" at bounding box center [380, 124] width 201 height 25
click at [472, 122] on div at bounding box center [468, 124] width 11 height 11
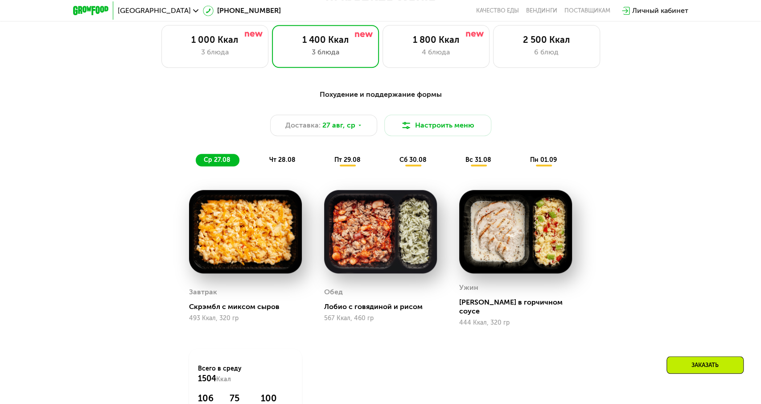
scroll to position [464, 0]
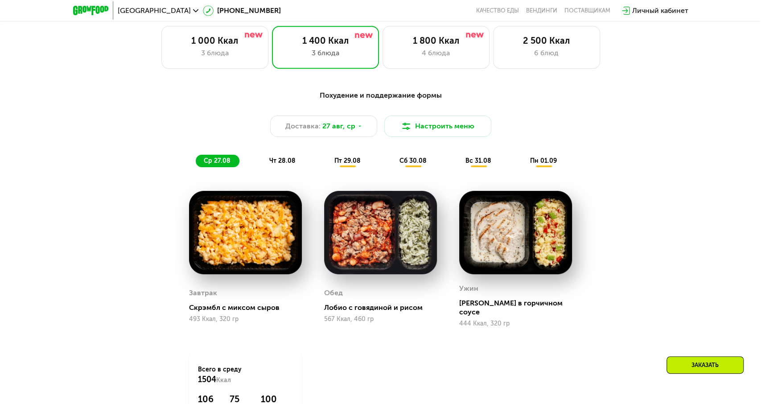
click at [401, 239] on img at bounding box center [380, 232] width 113 height 83
